Goal: Answer question/provide support

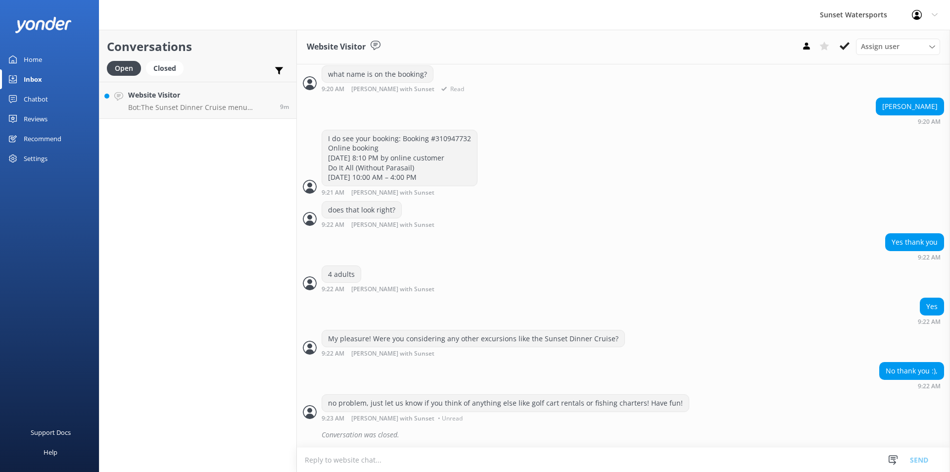
scroll to position [257, 0]
click at [171, 103] on p "Bot: The Sunset Dinner Cruise menu includes a full island-style dinner with dis…" at bounding box center [200, 107] width 144 height 9
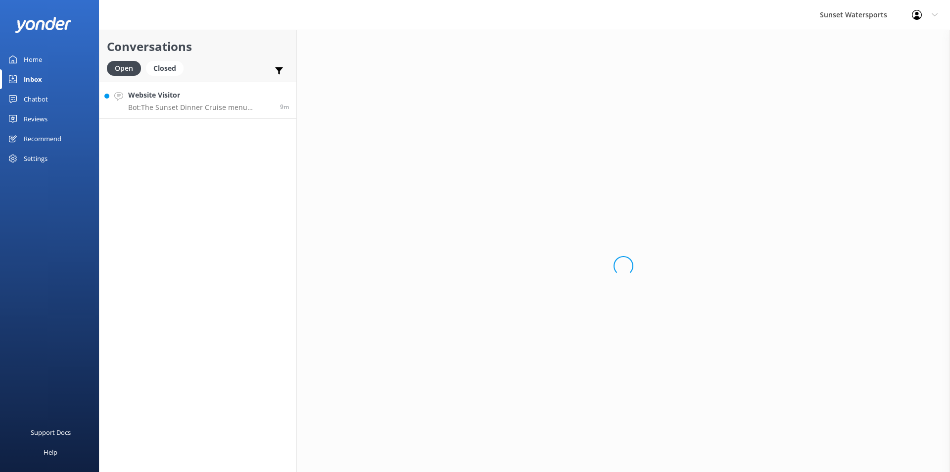
click at [190, 274] on div "Conversations Open Closed Important Assigned to me Unassigned SMS Website Visit…" at bounding box center [198, 251] width 198 height 442
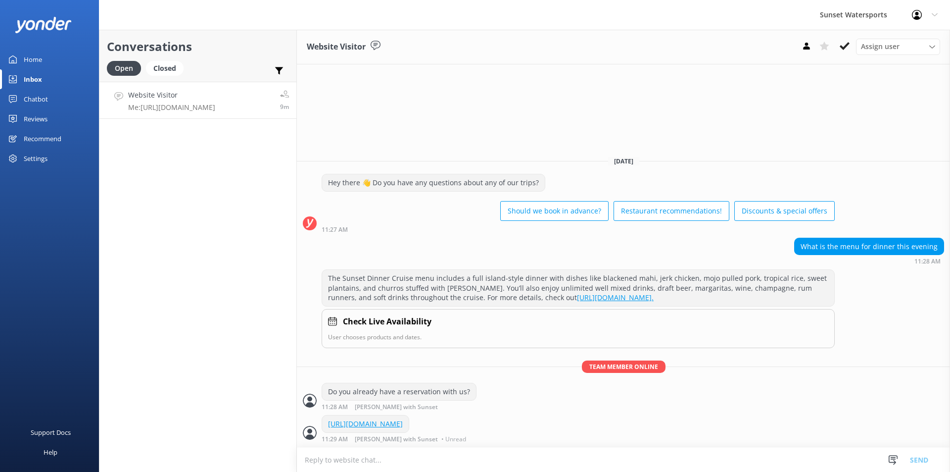
click at [207, 100] on h4 "Website Visitor" at bounding box center [171, 95] width 87 height 11
